Goal: Transaction & Acquisition: Book appointment/travel/reservation

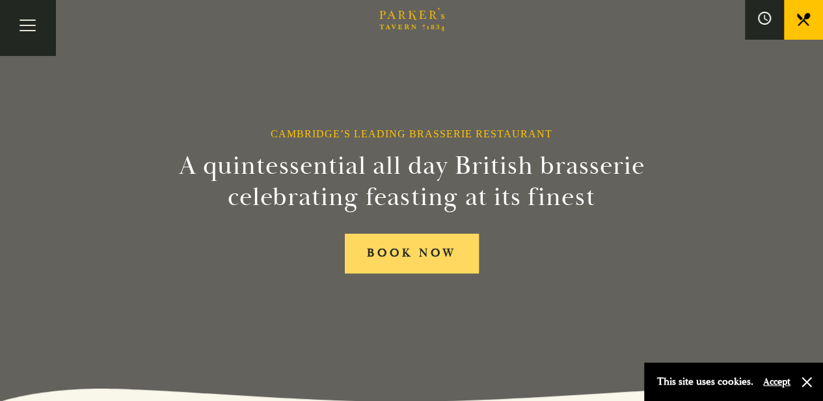
click at [396, 254] on link "BOOK NOW" at bounding box center [412, 254] width 134 height 40
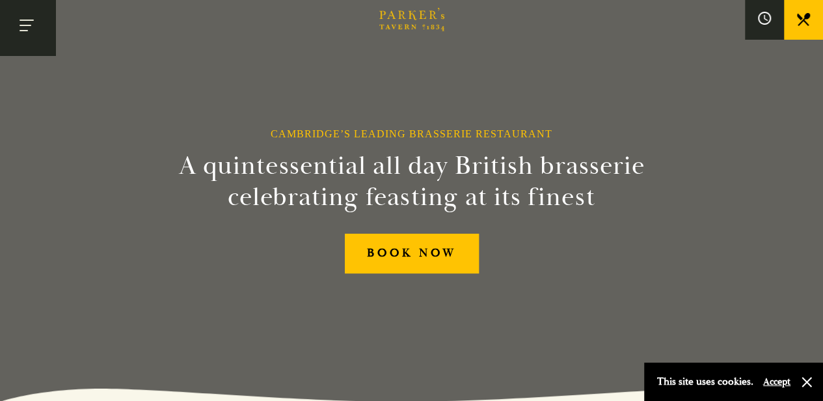
click at [25, 36] on button "Toggle navigation" at bounding box center [27, 27] width 55 height 55
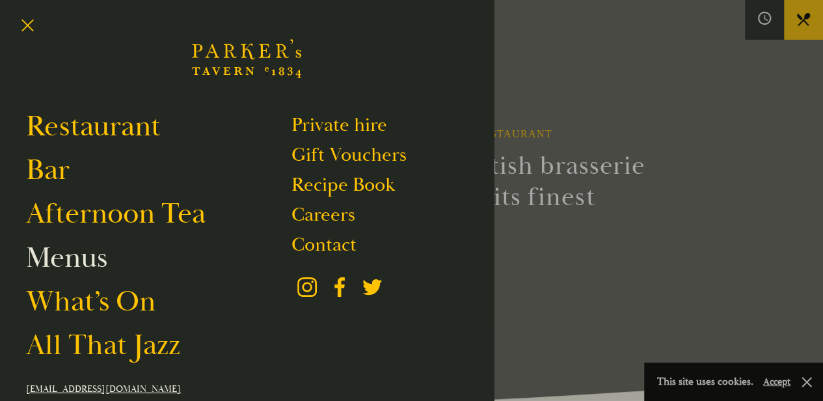
click at [105, 254] on link "Menus" at bounding box center [66, 257] width 81 height 36
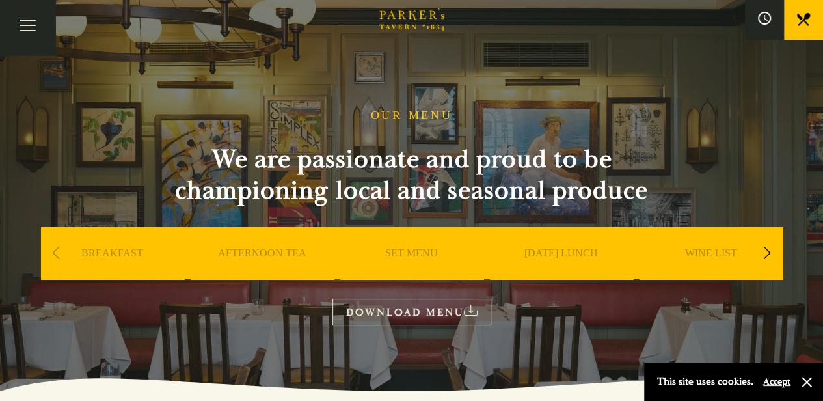
click at [396, 247] on link "SET MENU" at bounding box center [411, 273] width 53 height 52
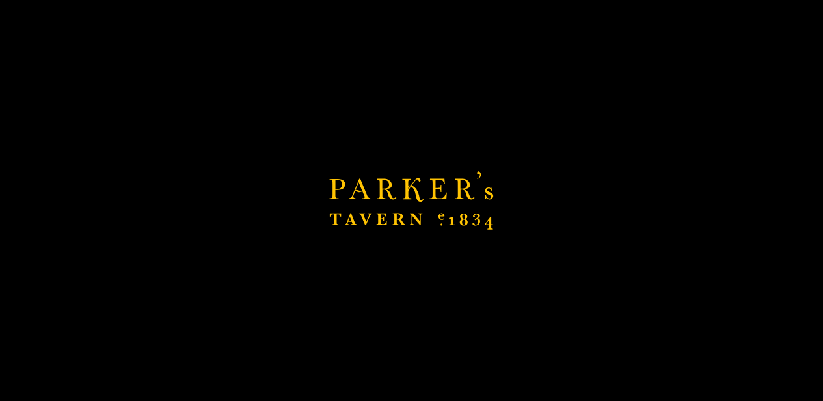
scroll to position [173, 0]
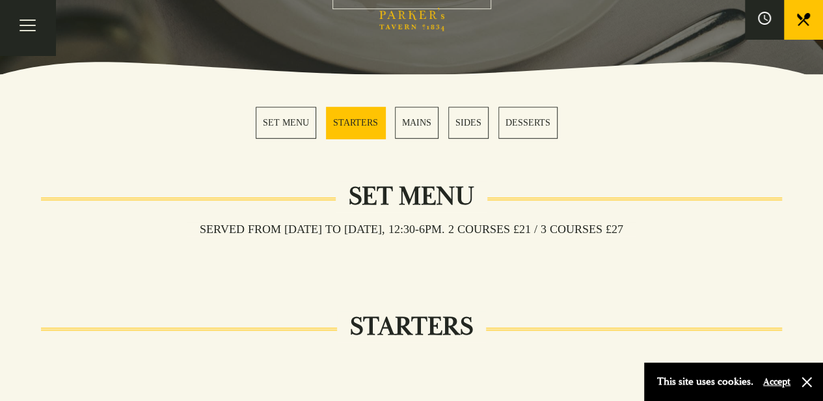
scroll to position [489, 0]
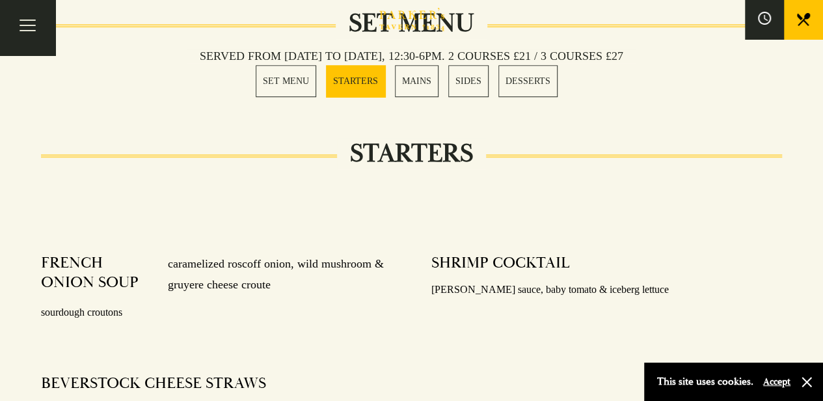
click at [288, 85] on link "SET MENU" at bounding box center [286, 81] width 61 height 32
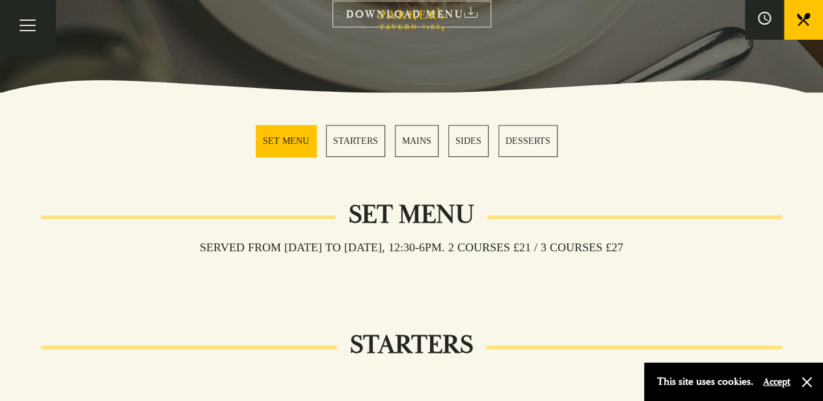
scroll to position [173, 0]
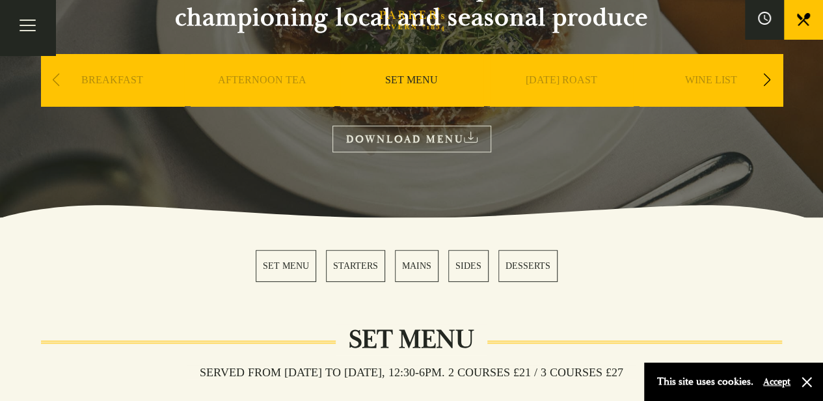
click at [765, 81] on div "Next slide" at bounding box center [768, 80] width 18 height 29
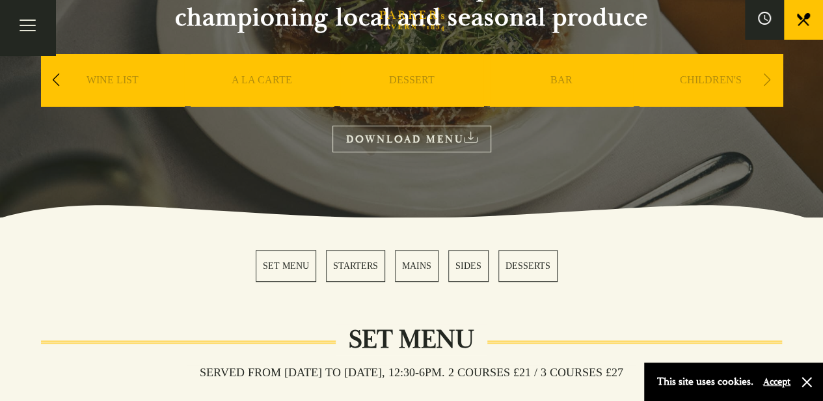
click at [722, 81] on link "CHILDREN'S" at bounding box center [711, 100] width 62 height 52
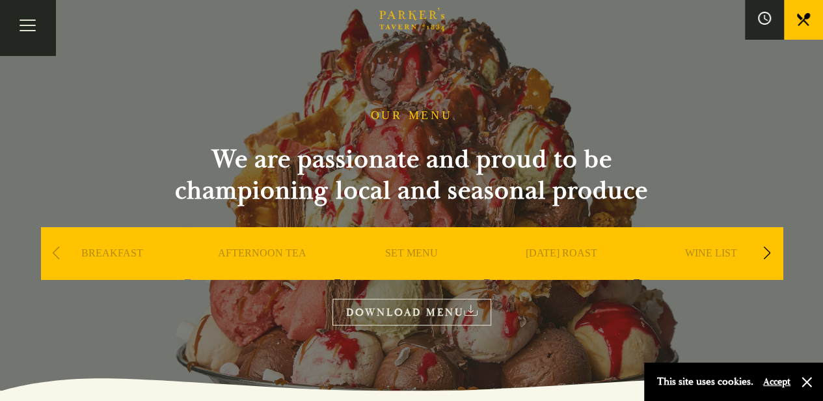
click at [258, 252] on link "AFTERNOON TEA" at bounding box center [262, 273] width 88 height 52
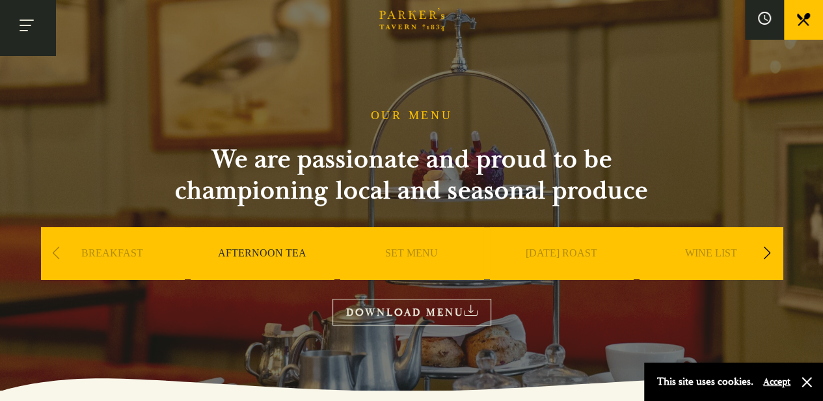
click at [17, 27] on button "Toggle navigation" at bounding box center [27, 27] width 55 height 55
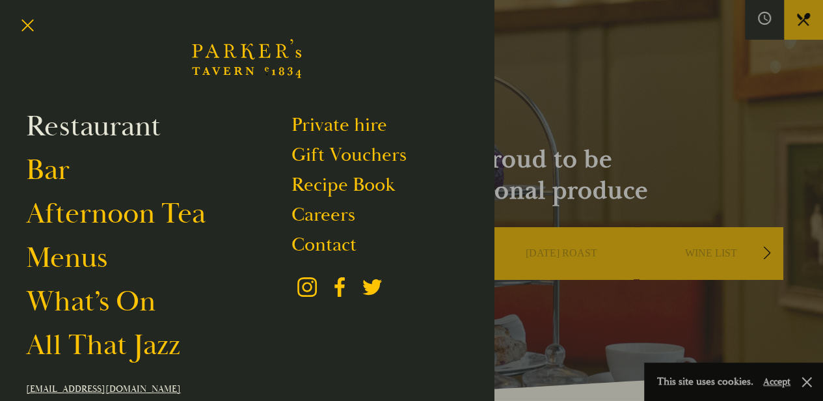
click at [155, 122] on link "Restaurant" at bounding box center [93, 126] width 135 height 36
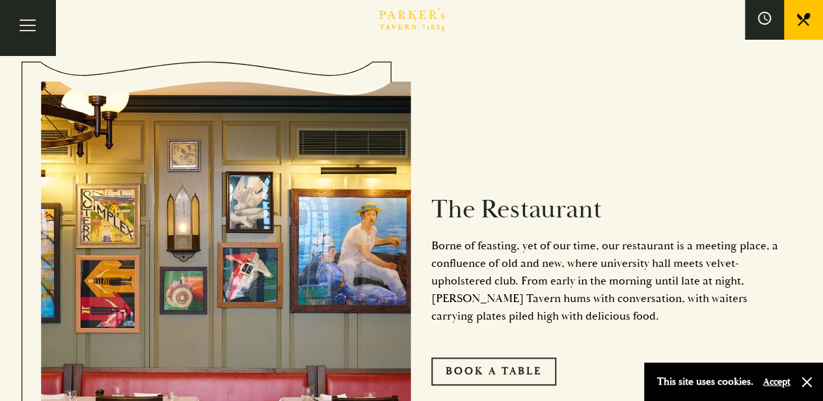
scroll to position [347, 0]
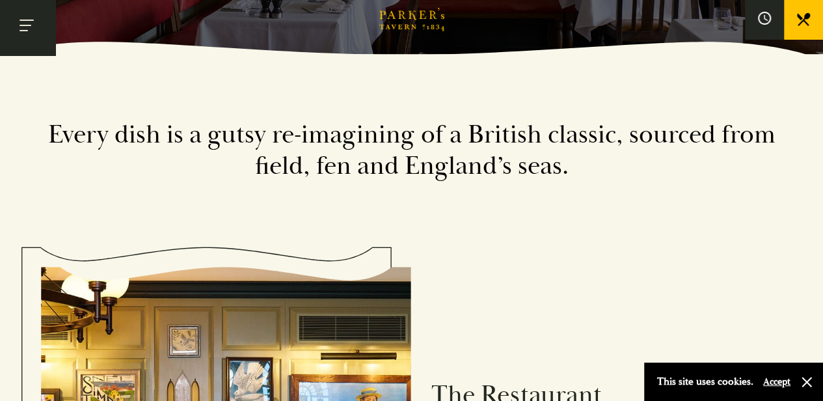
click at [27, 44] on button "Toggle navigation" at bounding box center [27, 27] width 55 height 55
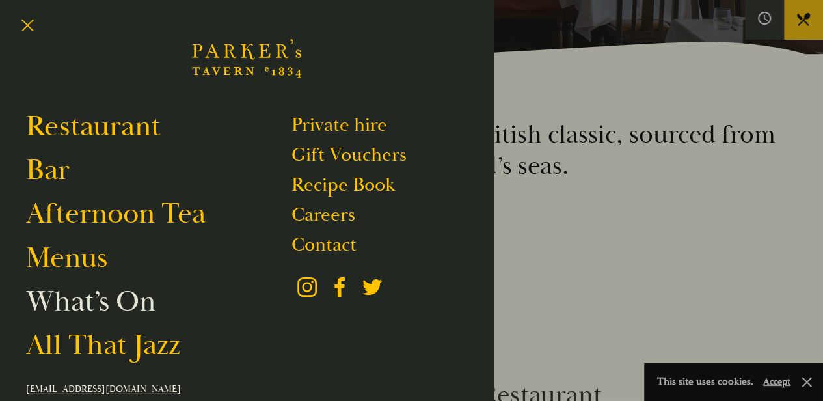
click at [133, 295] on link "What’s On" at bounding box center [90, 301] width 129 height 36
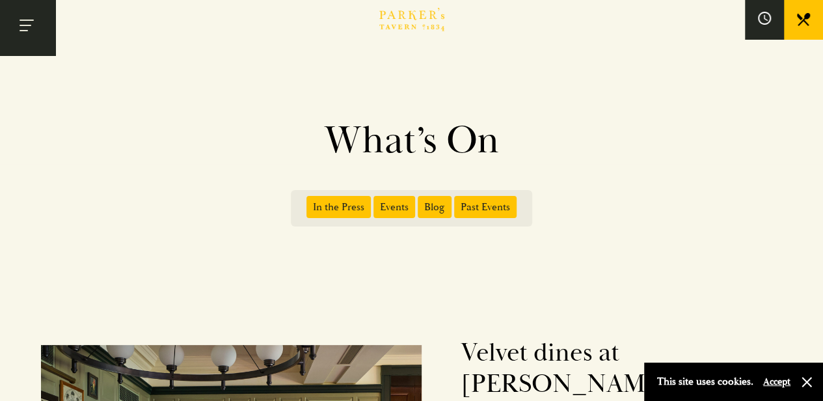
click at [20, 33] on button "Toggle navigation" at bounding box center [27, 27] width 55 height 55
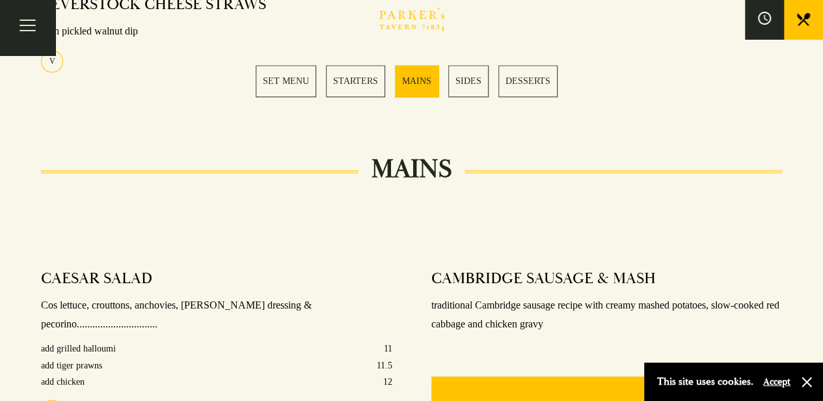
scroll to position [867, 0]
